Goal: Task Accomplishment & Management: Manage account settings

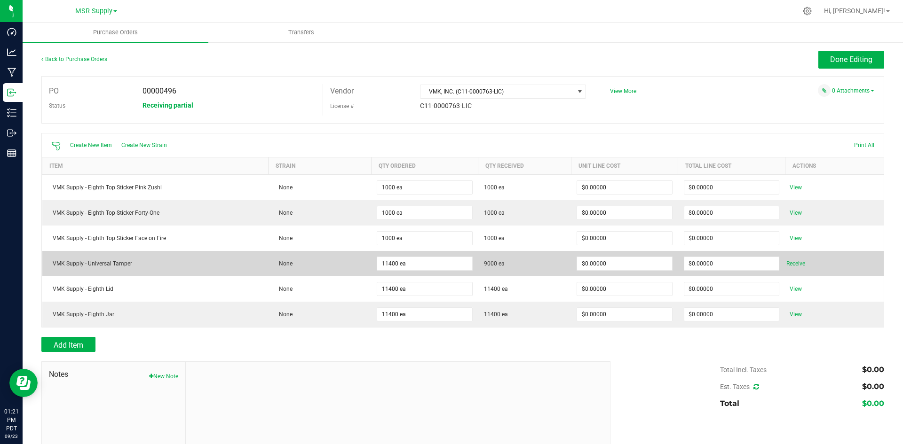
click at [791, 263] on span "Receive" at bounding box center [795, 263] width 19 height 11
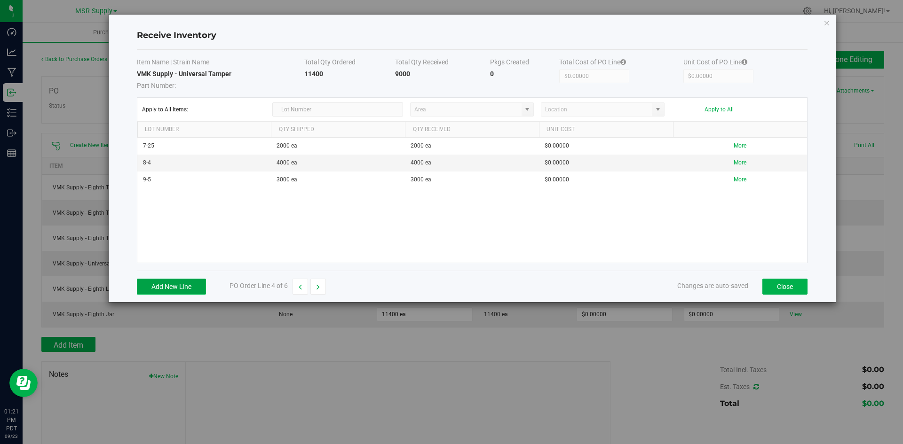
click at [146, 288] on button "Add New Line" at bounding box center [171, 287] width 69 height 16
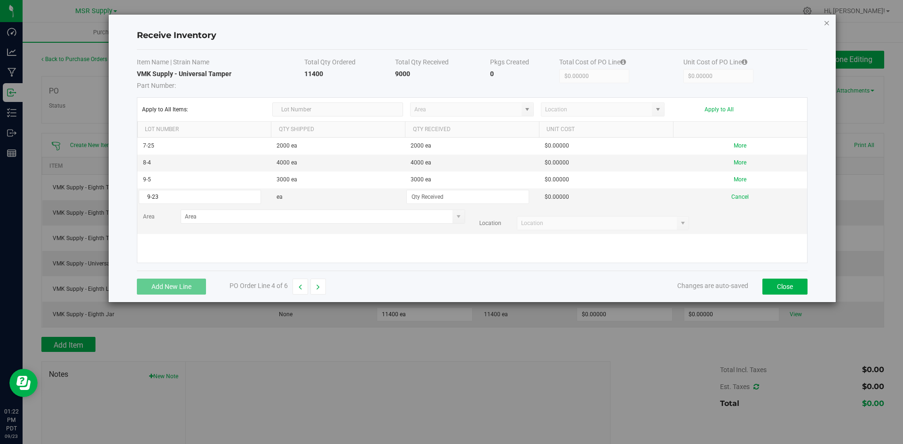
type input "9-23"
click at [825, 23] on icon "Close modal" at bounding box center [826, 22] width 7 height 11
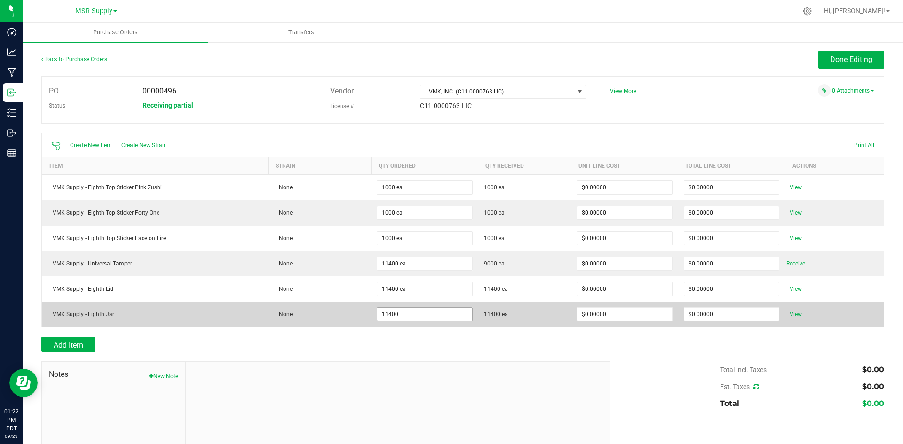
click at [394, 315] on input "11400" at bounding box center [424, 314] width 94 height 13
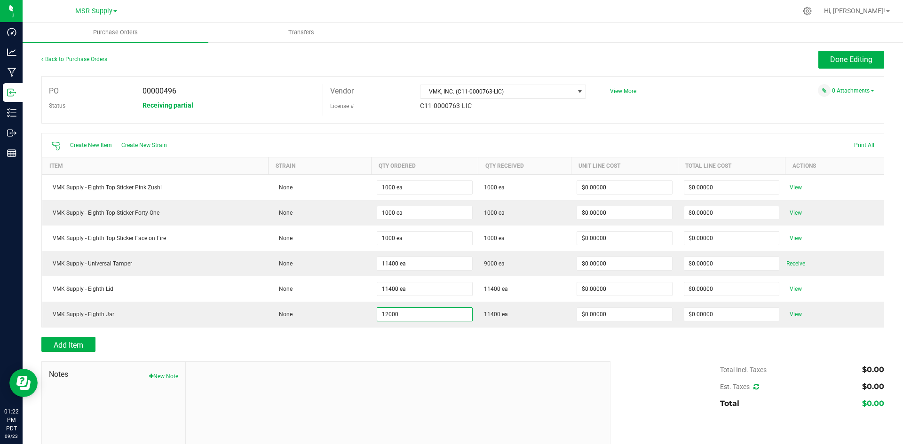
type input "12000 ea"
click at [530, 349] on div "Add Item" at bounding box center [322, 344] width 562 height 15
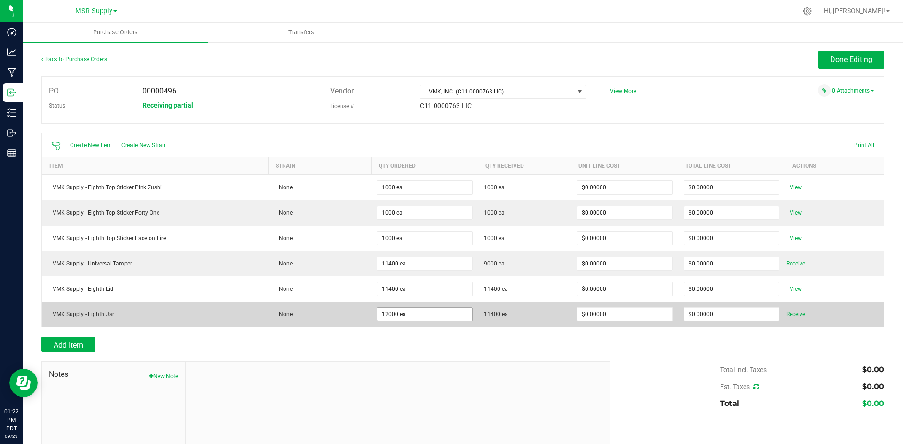
type input "12000"
click at [399, 316] on input "12000" at bounding box center [424, 314] width 94 height 13
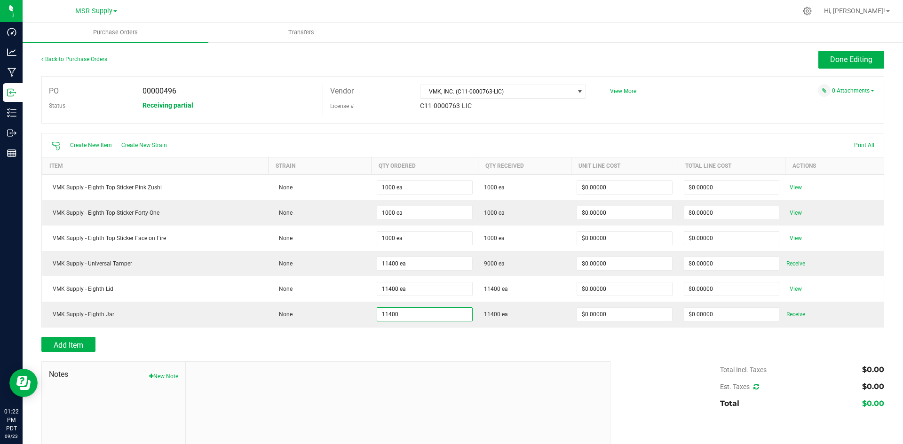
type input "11400 ea"
click at [490, 356] on div at bounding box center [462, 356] width 842 height 9
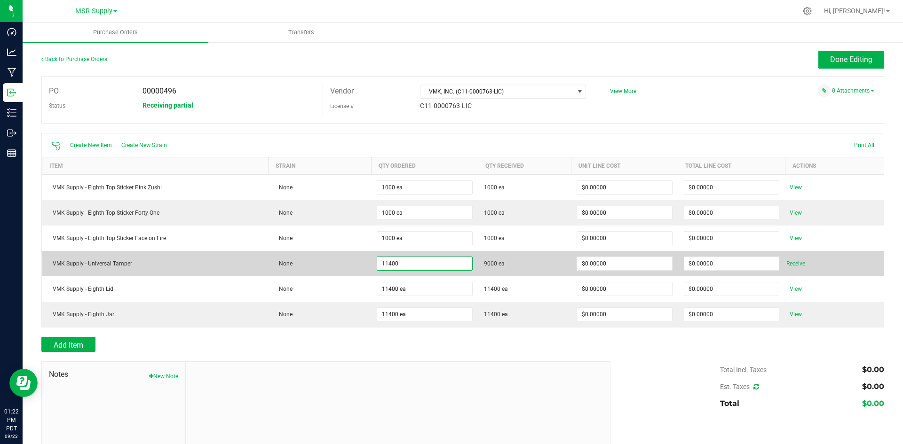
click at [404, 267] on input "11400" at bounding box center [424, 263] width 94 height 13
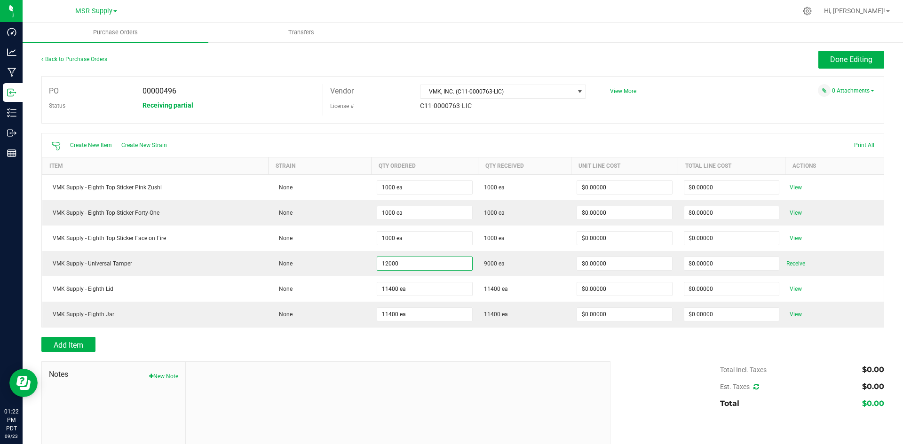
type input "12000 ea"
click at [473, 351] on div "Add Item" at bounding box center [322, 344] width 562 height 15
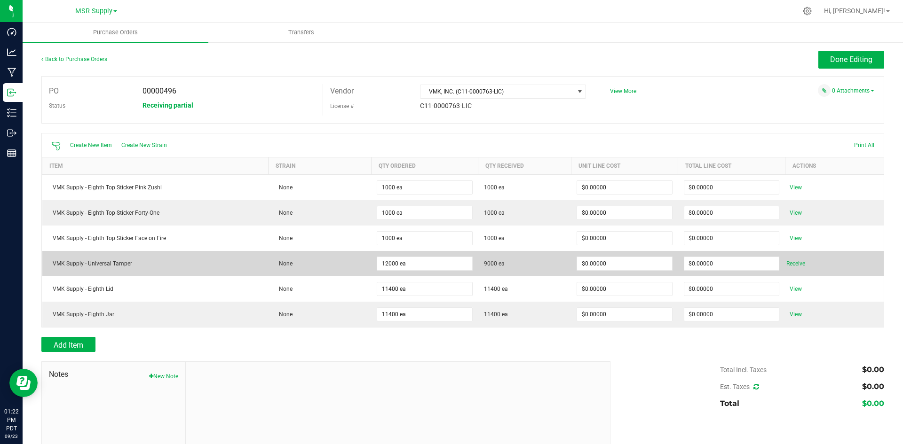
click at [803, 267] on span "Receive" at bounding box center [795, 263] width 19 height 11
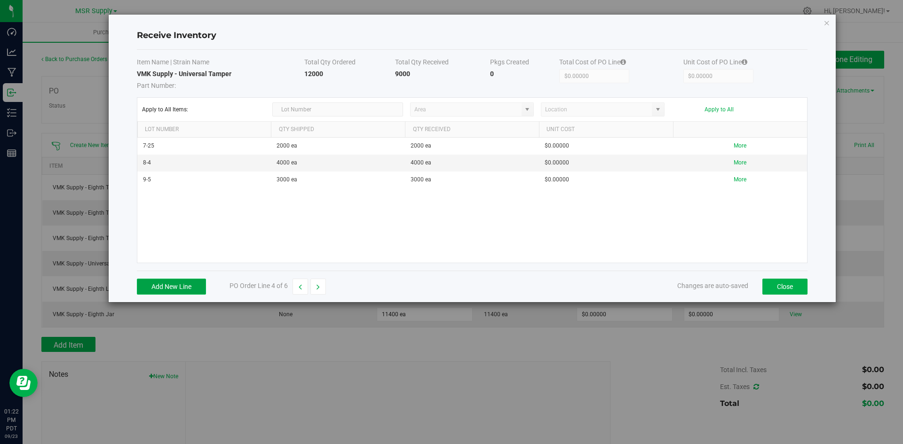
click at [171, 283] on button "Add New Line" at bounding box center [171, 287] width 69 height 16
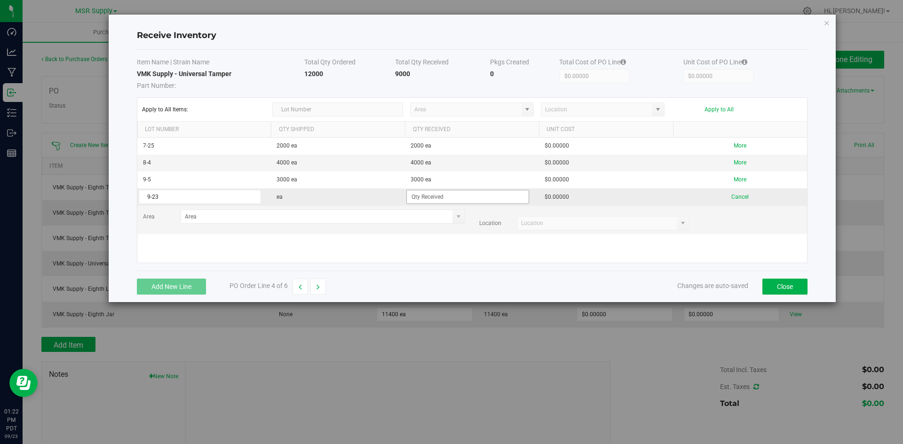
type input "9-23"
click at [428, 200] on input at bounding box center [468, 196] width 122 height 13
type input "3000 ea"
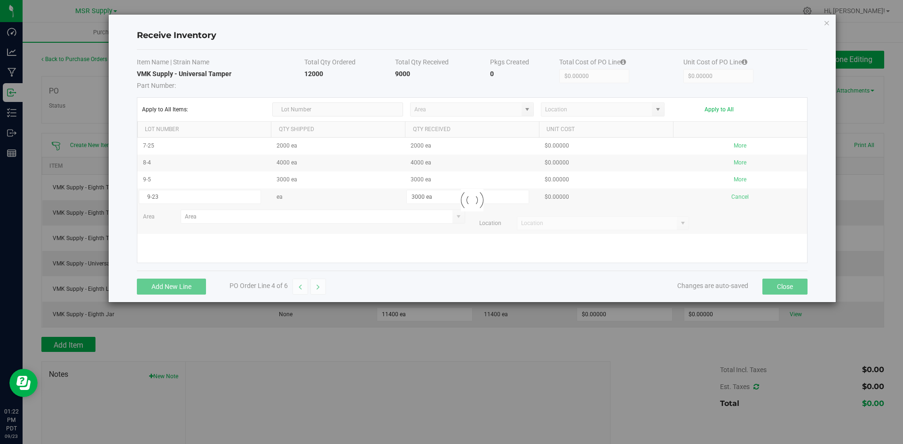
click at [574, 237] on kendo-grid-list "7-25 2000 ea 2000 ea $0.00000 More 8-4 4000 ea 4000 ea $0.00000 More 9-5 3000 e…" at bounding box center [471, 200] width 669 height 125
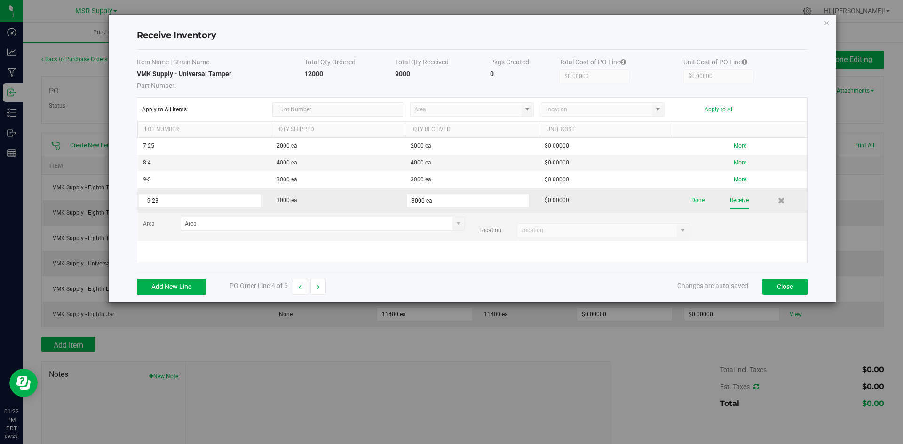
click at [744, 200] on button "Receive" at bounding box center [739, 200] width 19 height 16
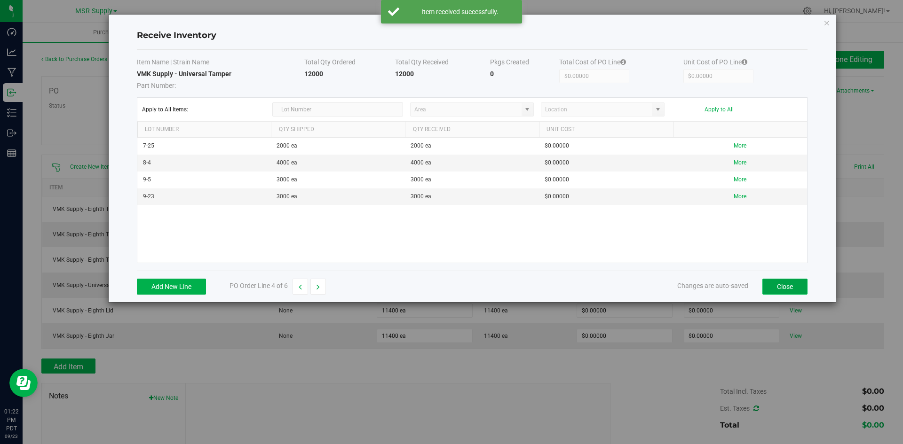
click at [770, 285] on button "Close" at bounding box center [784, 287] width 45 height 16
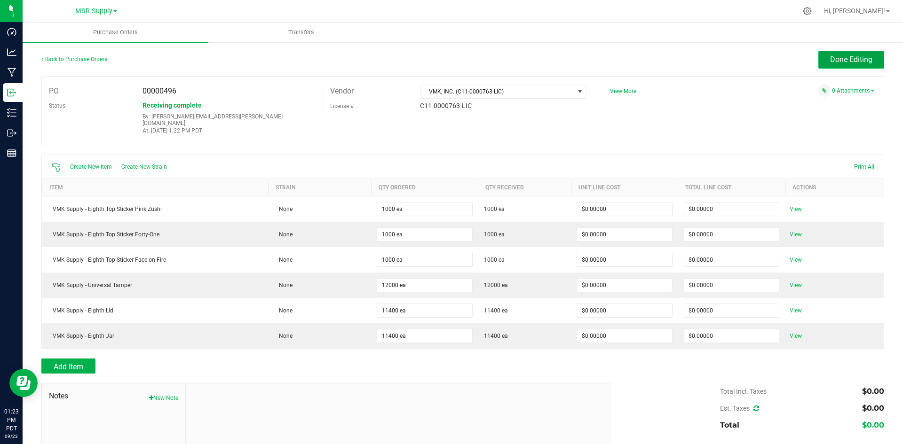
click at [860, 59] on span "Done Editing" at bounding box center [851, 59] width 42 height 9
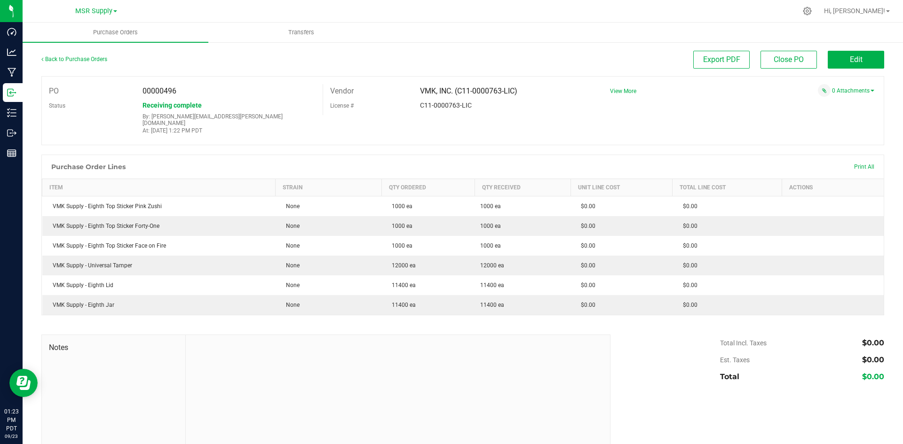
click at [86, 63] on div "Back to Purchase Orders" at bounding box center [146, 59] width 211 height 17
click at [86, 58] on link "Back to Purchase Orders" at bounding box center [74, 59] width 66 height 7
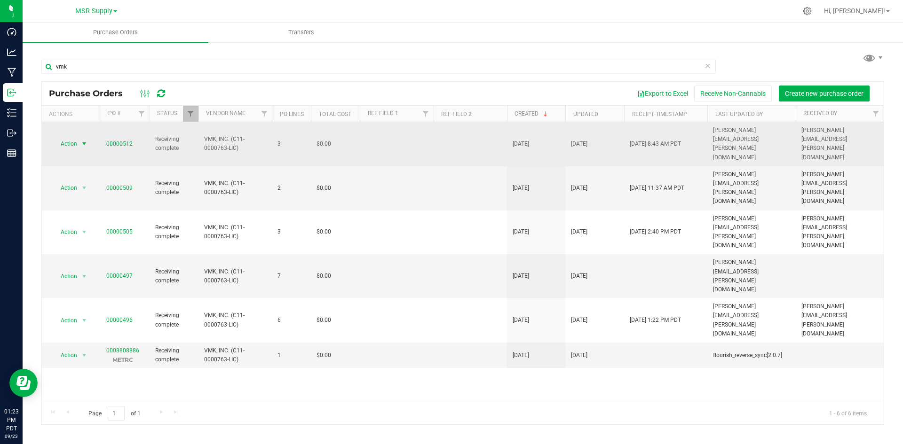
click at [84, 140] on span "select" at bounding box center [84, 144] width 8 height 8
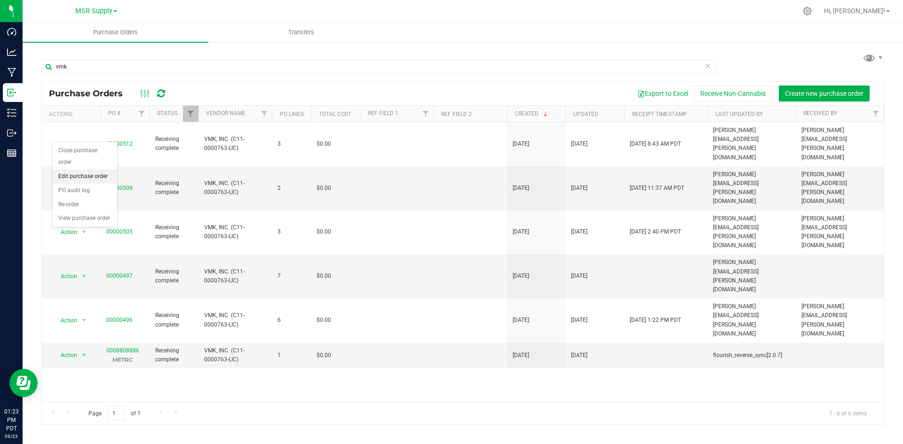
click at [86, 174] on li "Edit purchase order" at bounding box center [85, 177] width 64 height 14
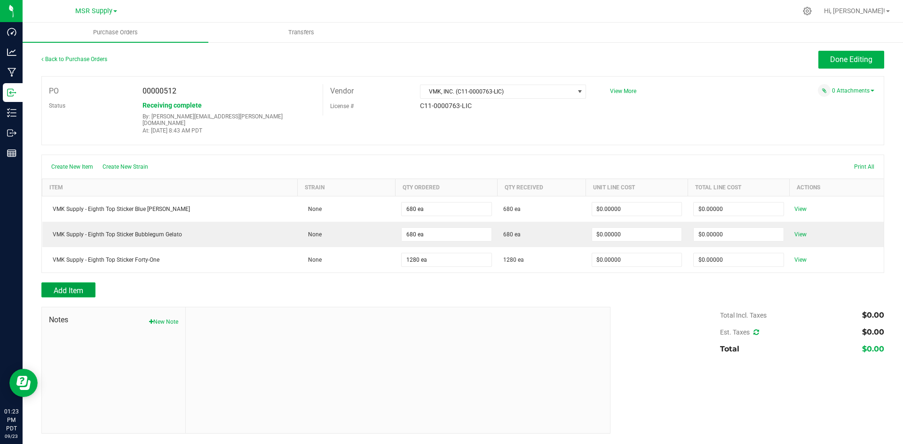
click at [55, 286] on span "Add Item" at bounding box center [69, 290] width 30 height 9
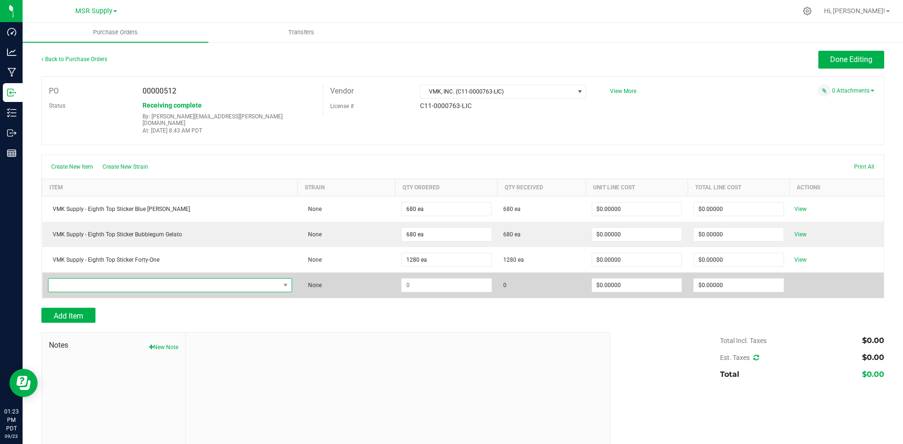
click at [56, 279] on span "NO DATA FOUND" at bounding box center [163, 285] width 231 height 13
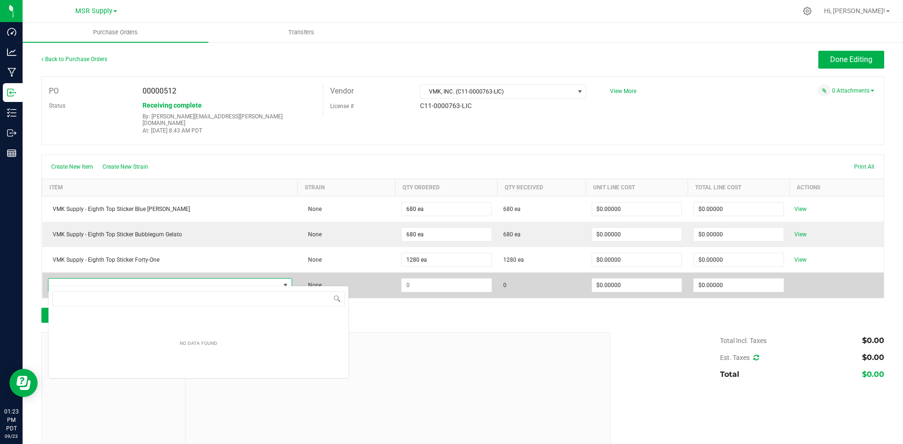
scroll to position [14, 233]
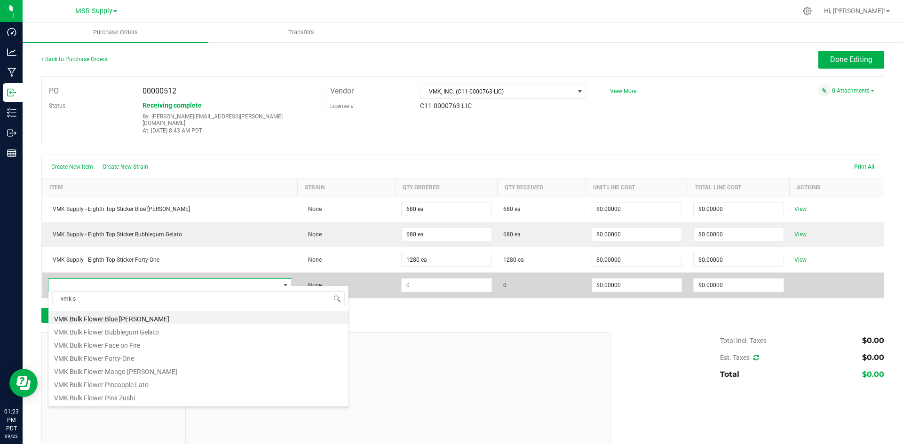
type input "vmk su"
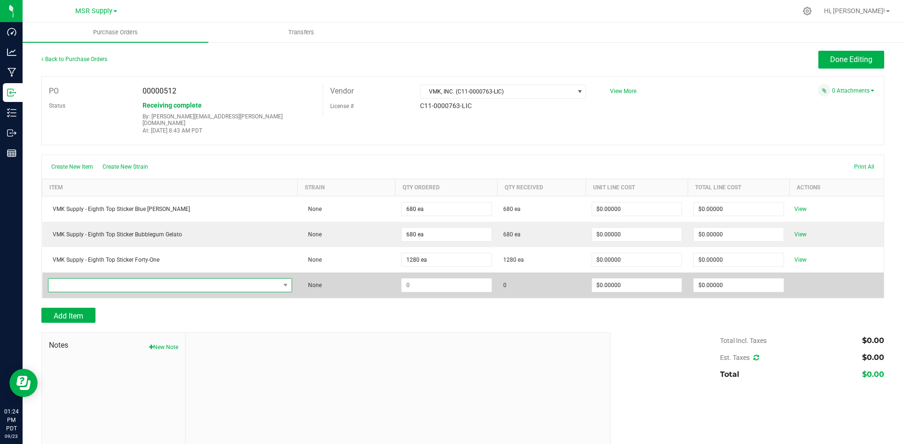
click at [280, 282] on span "NO DATA FOUND" at bounding box center [286, 285] width 12 height 13
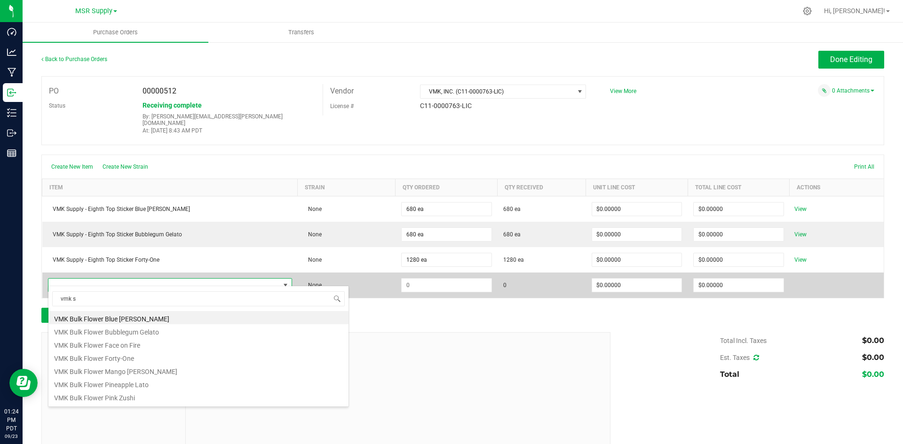
type input "vmk su"
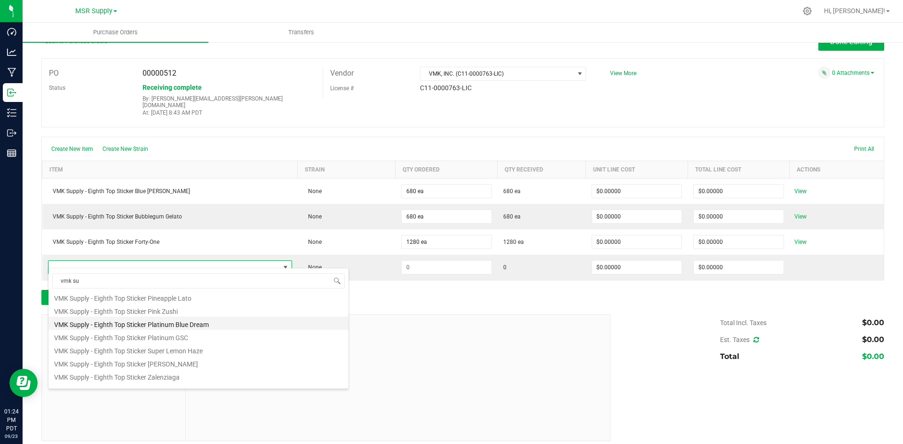
scroll to position [97, 0]
click at [157, 338] on li "VMK Supply - Eighth Top Sticker Platinum GSC" at bounding box center [198, 334] width 300 height 13
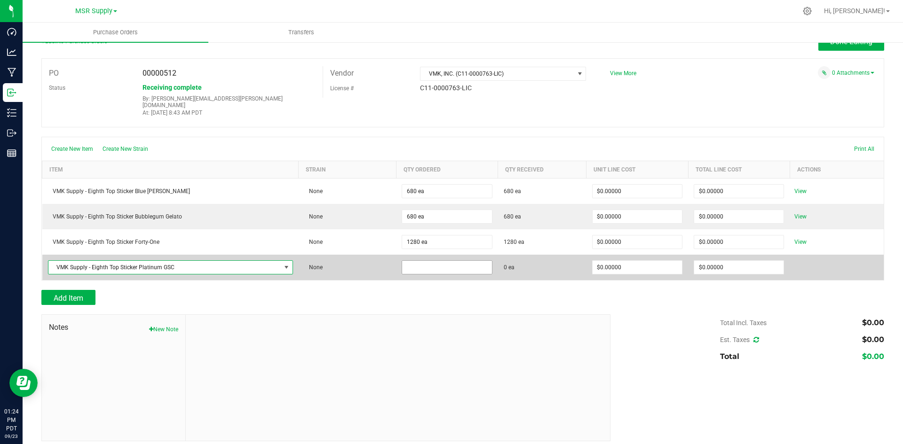
click at [466, 266] on input at bounding box center [446, 267] width 89 height 13
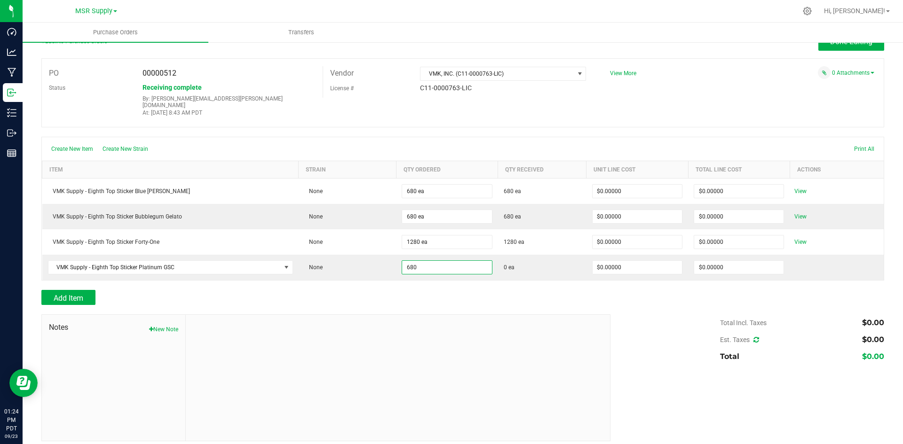
click at [628, 290] on div "Add Item" at bounding box center [462, 297] width 842 height 15
type input "680 ea"
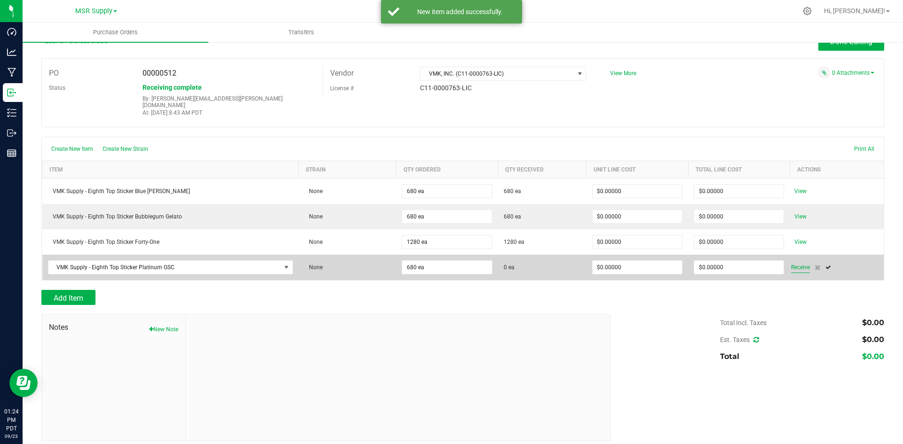
click at [802, 263] on span "Receive" at bounding box center [800, 267] width 19 height 11
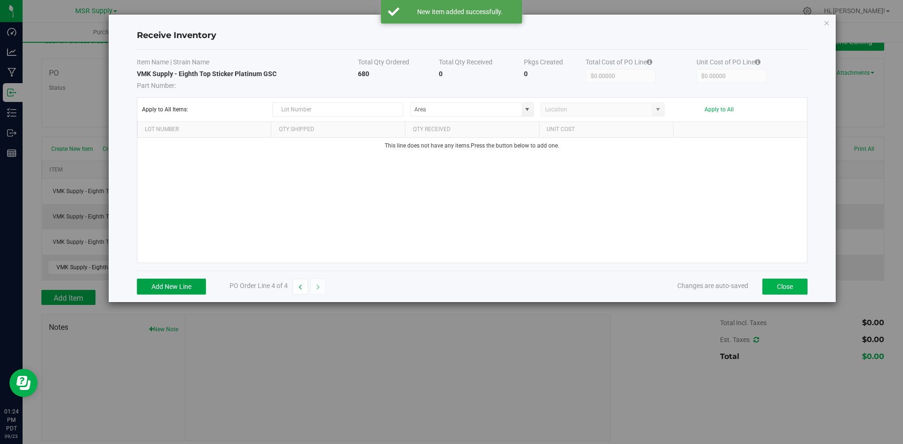
click at [200, 290] on button "Add New Line" at bounding box center [171, 287] width 69 height 16
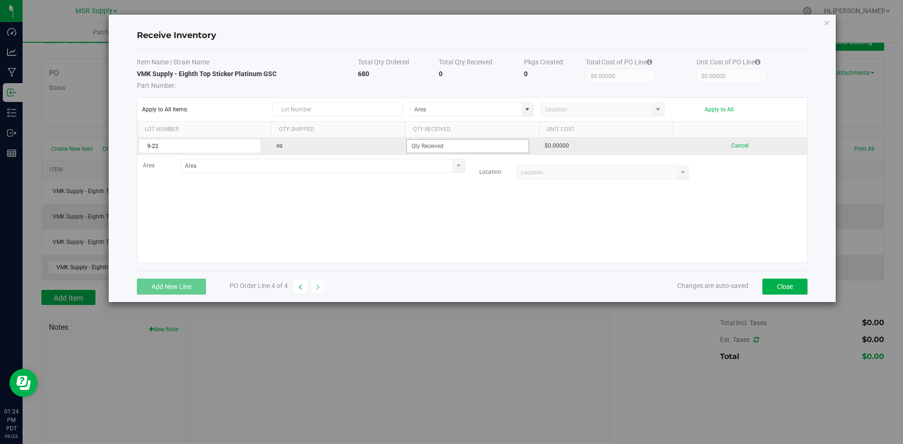
type input "9-22"
click at [418, 149] on input at bounding box center [468, 146] width 122 height 13
click at [462, 204] on kendo-grid-list "9-22 ea 680 $0.00000 Cancel Area Location" at bounding box center [471, 200] width 669 height 125
type input "680 ea"
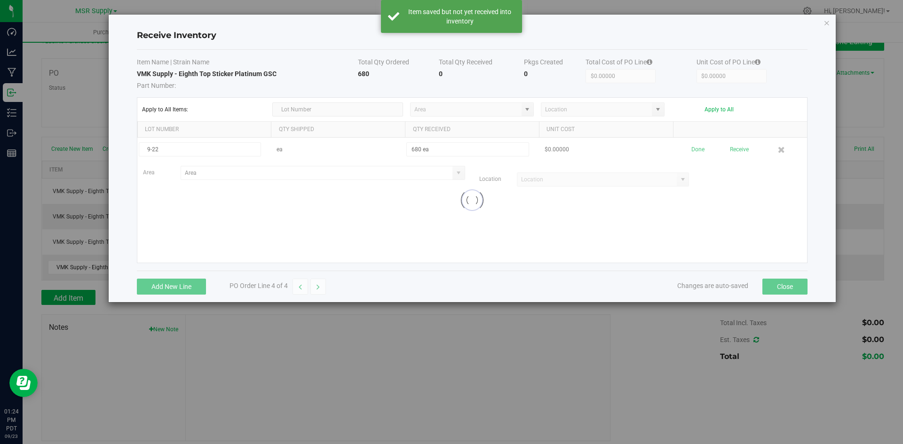
scroll to position [3, 0]
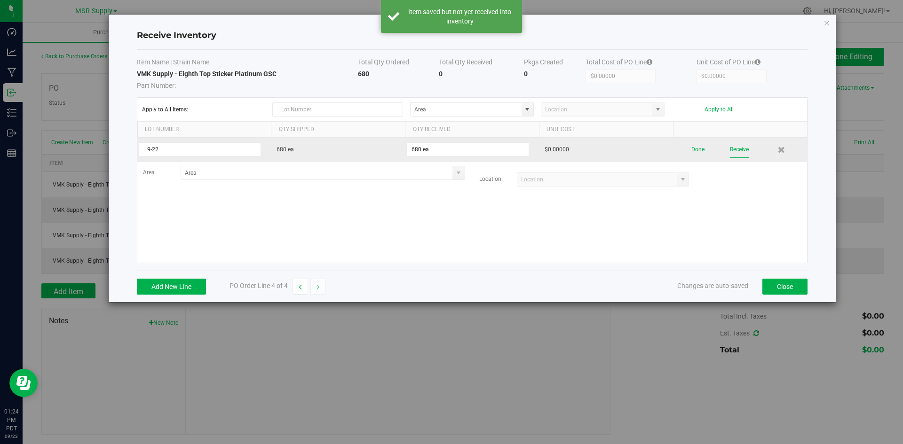
click at [744, 148] on button "Receive" at bounding box center [739, 149] width 19 height 16
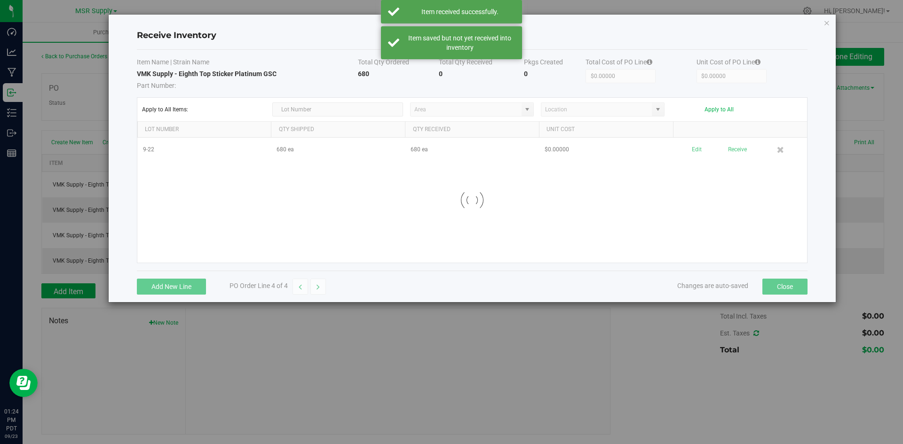
scroll to position [18, 0]
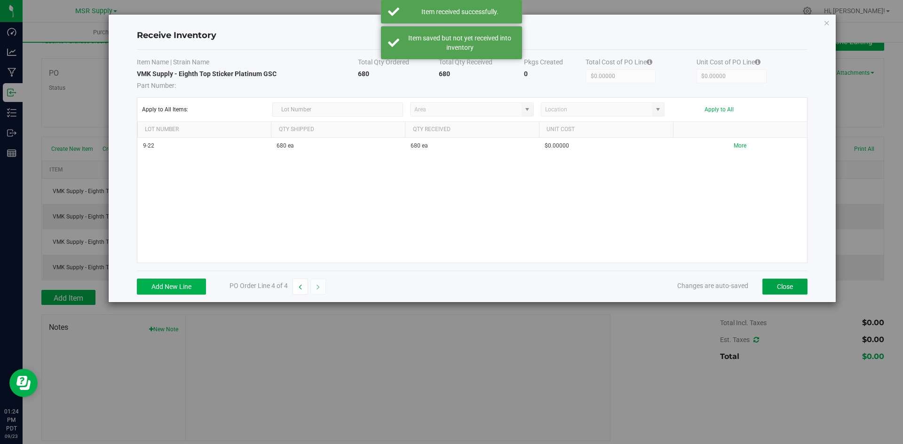
click at [776, 286] on button "Close" at bounding box center [784, 287] width 45 height 16
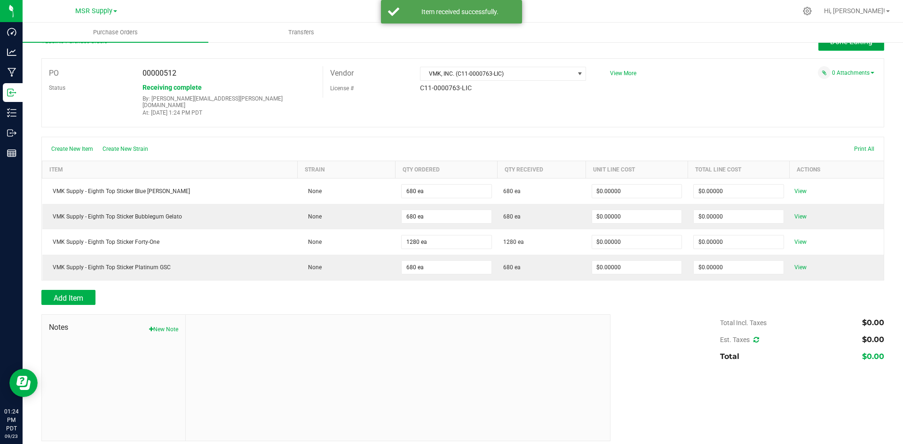
click at [824, 45] on button "Done Editing" at bounding box center [851, 42] width 66 height 18
